Goal: Task Accomplishment & Management: Manage account settings

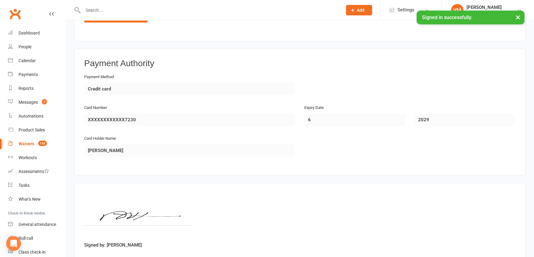
scroll to position [453, 0]
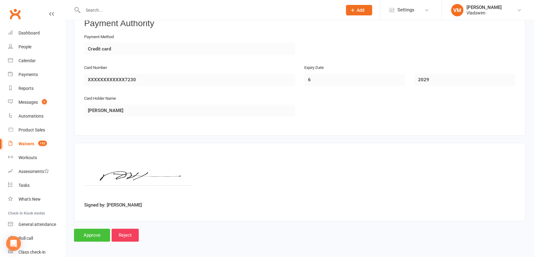
click at [90, 233] on input "Approve" at bounding box center [92, 235] width 36 height 13
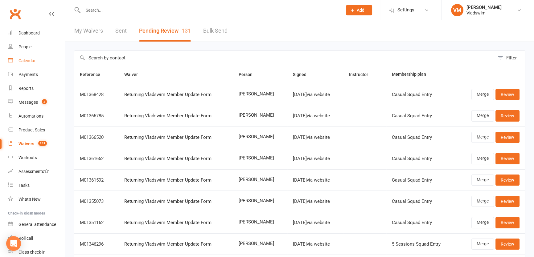
click at [18, 60] on div "Calendar" at bounding box center [26, 60] width 17 height 5
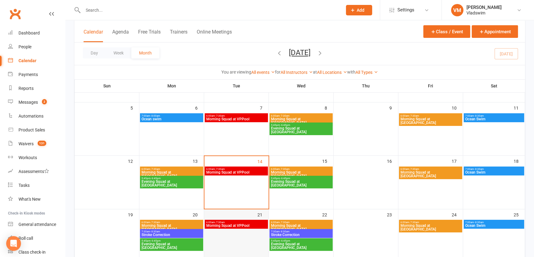
scroll to position [140, 0]
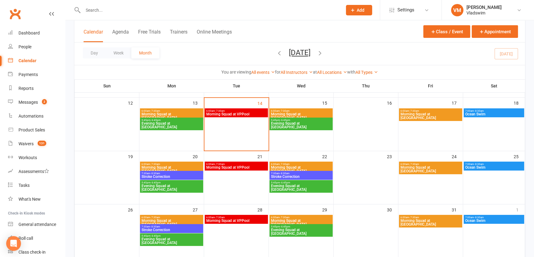
click at [171, 176] on span "Stroke Correction" at bounding box center [171, 177] width 61 height 4
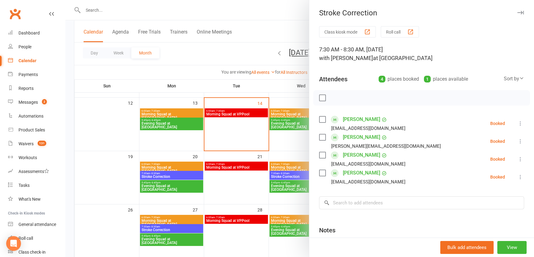
click at [100, 7] on div at bounding box center [299, 128] width 468 height 257
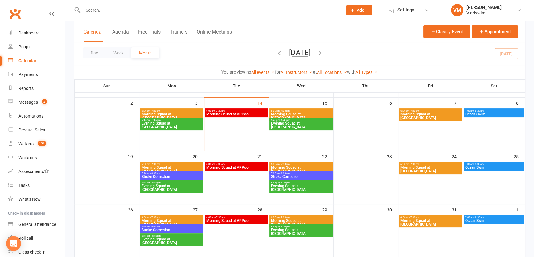
click at [100, 10] on input "text" at bounding box center [209, 10] width 257 height 9
paste input "[PERSON_NAME]"
type input "[PERSON_NAME]"
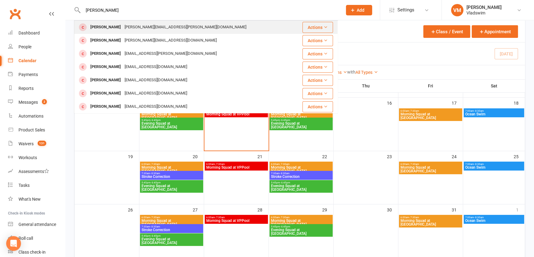
click at [108, 24] on div "[PERSON_NAME]" at bounding box center [105, 27] width 34 height 9
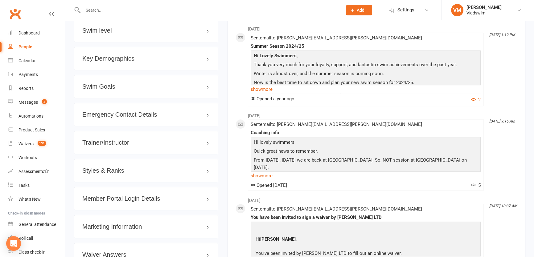
scroll to position [504, 0]
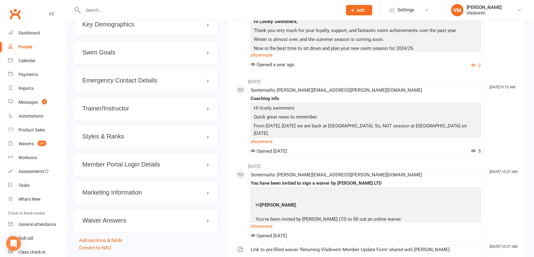
click at [210, 161] on h3 "Member Portal Login Details" at bounding box center [146, 164] width 128 height 7
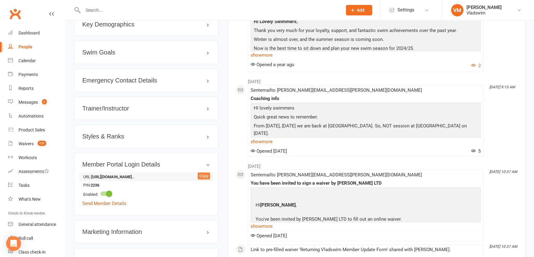
click at [204, 173] on div "Copy" at bounding box center [204, 176] width 12 height 7
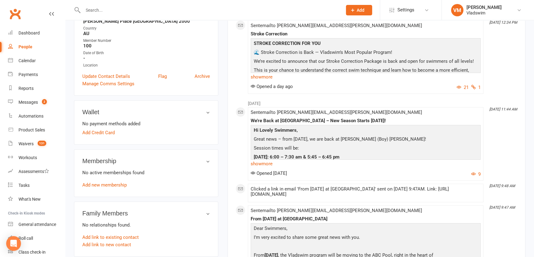
scroll to position [0, 0]
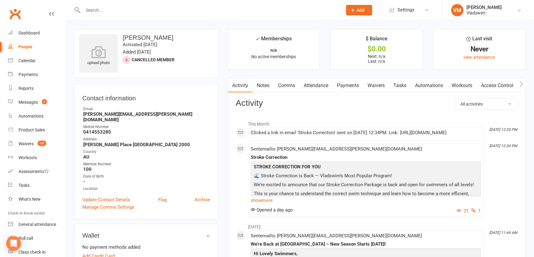
click at [375, 86] on link "Waivers" at bounding box center [376, 86] width 26 height 14
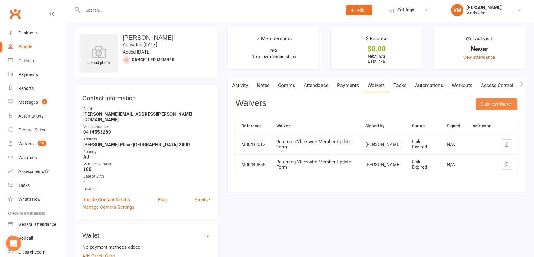
click at [492, 107] on button "Sign new Waiver" at bounding box center [496, 104] width 42 height 11
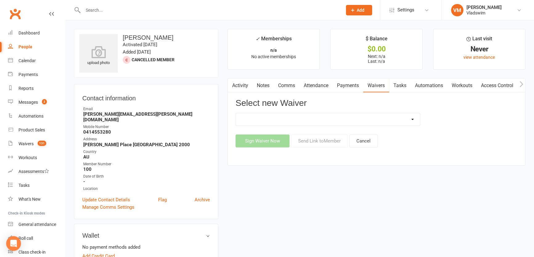
click at [413, 119] on select "NEW Registration (never signed up before) Personal Details Update Form Returnin…" at bounding box center [328, 119] width 184 height 12
select select "6390"
click at [236, 113] on select "NEW Registration (never signed up before) Personal Details Update Form Returnin…" at bounding box center [328, 119] width 184 height 12
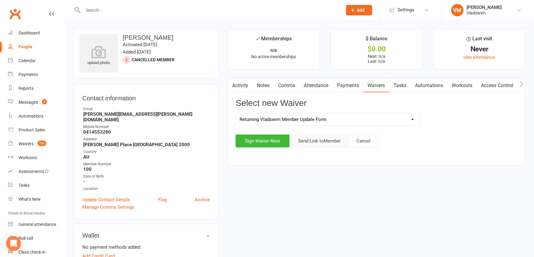
click at [318, 143] on button "Send Link to Member" at bounding box center [319, 141] width 57 height 13
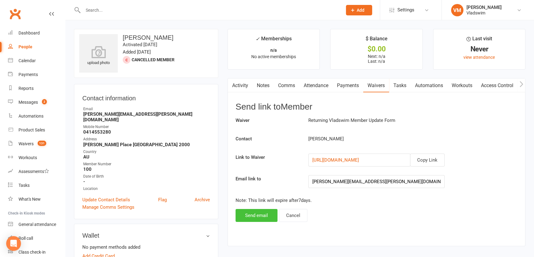
click at [266, 218] on button "Send email" at bounding box center [256, 215] width 42 height 13
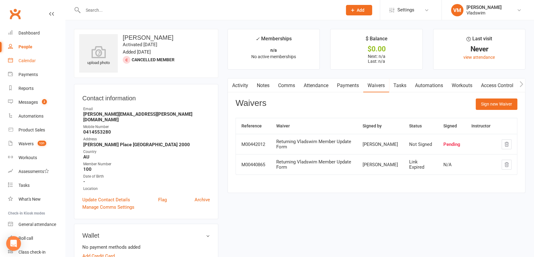
click at [18, 59] on div "Calendar" at bounding box center [26, 60] width 17 height 5
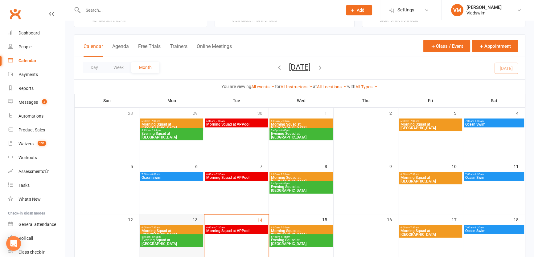
scroll to position [140, 0]
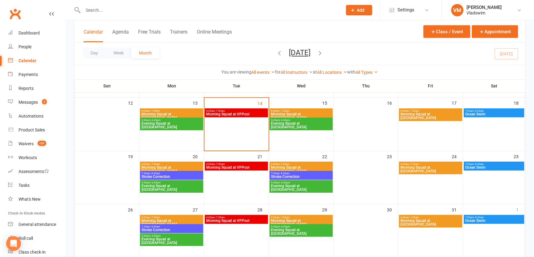
click at [176, 177] on span "Stroke Correction" at bounding box center [171, 177] width 61 height 4
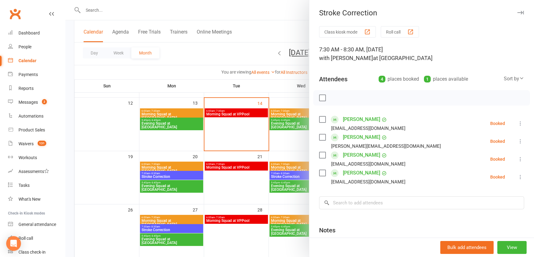
click at [104, 11] on div at bounding box center [299, 128] width 468 height 257
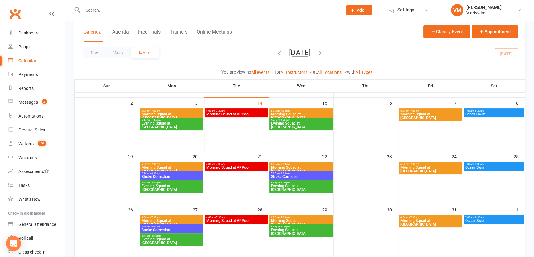
click at [100, 8] on input "text" at bounding box center [209, 10] width 257 height 9
paste input "[PERSON_NAME] <[EMAIL_ADDRESS][DOMAIN_NAME]>"
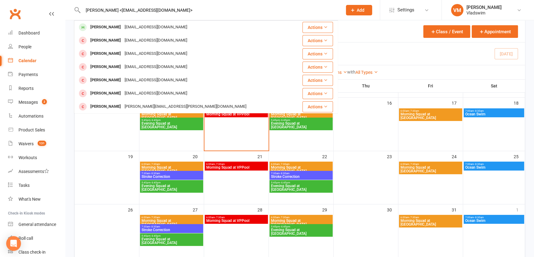
drag, startPoint x: 170, startPoint y: 10, endPoint x: 116, endPoint y: 10, distance: 54.2
click at [116, 10] on input "[PERSON_NAME] <[EMAIL_ADDRESS][DOMAIN_NAME]>" at bounding box center [209, 10] width 257 height 9
type input "[PERSON_NAME]"
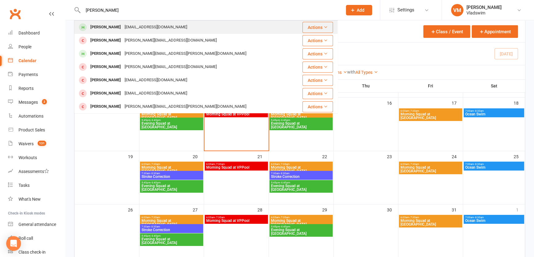
click at [116, 25] on div "[PERSON_NAME]" at bounding box center [105, 27] width 34 height 9
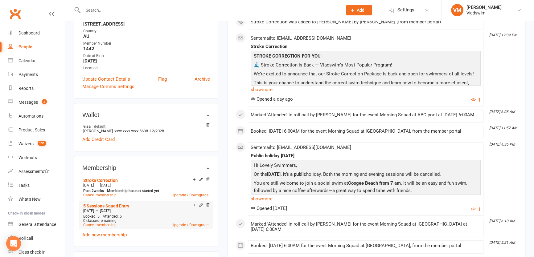
scroll to position [140, 0]
